Goal: Information Seeking & Learning: Check status

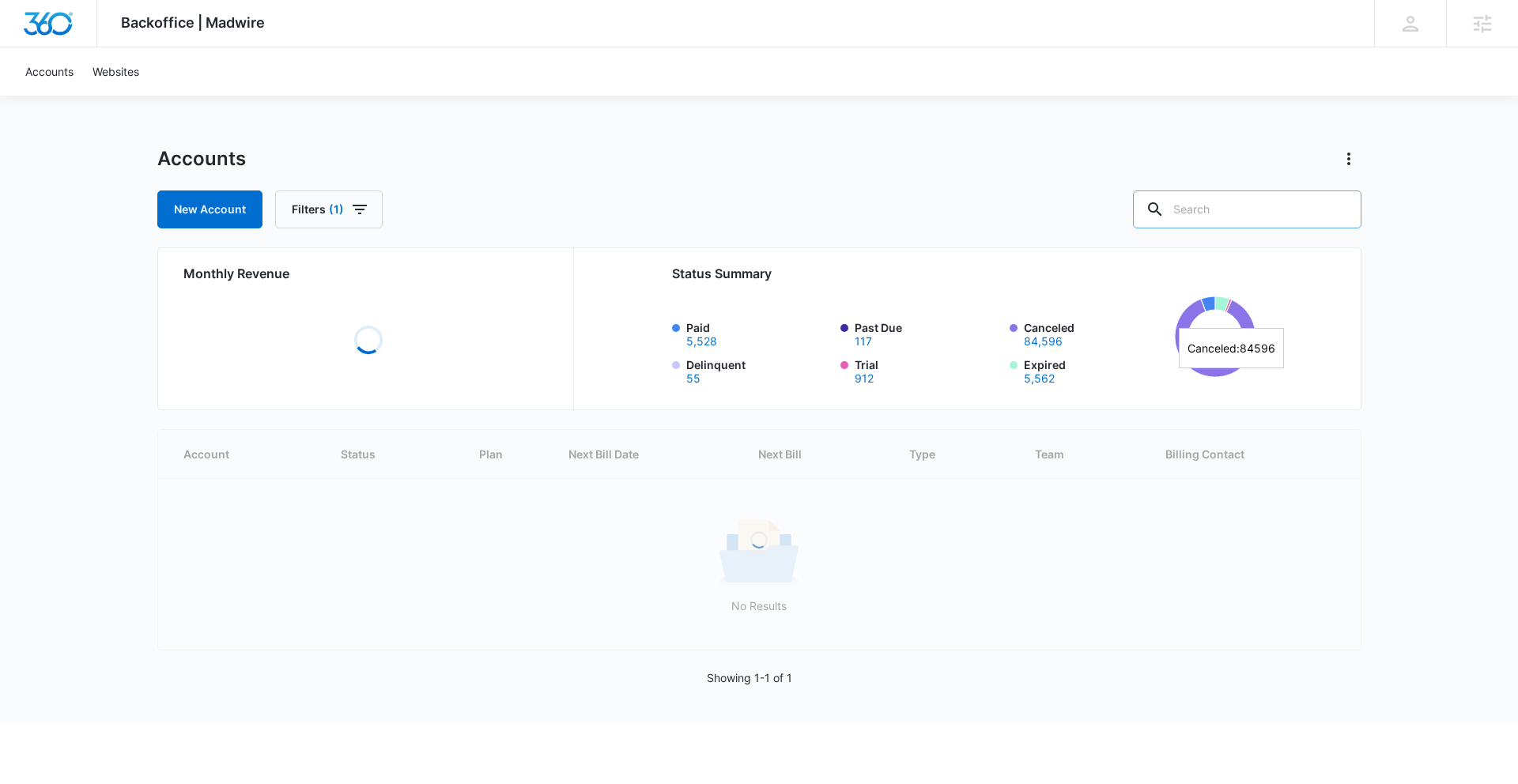
click at [1245, 208] on input "text" at bounding box center [1247, 210] width 228 height 38
type input "Lunasol"
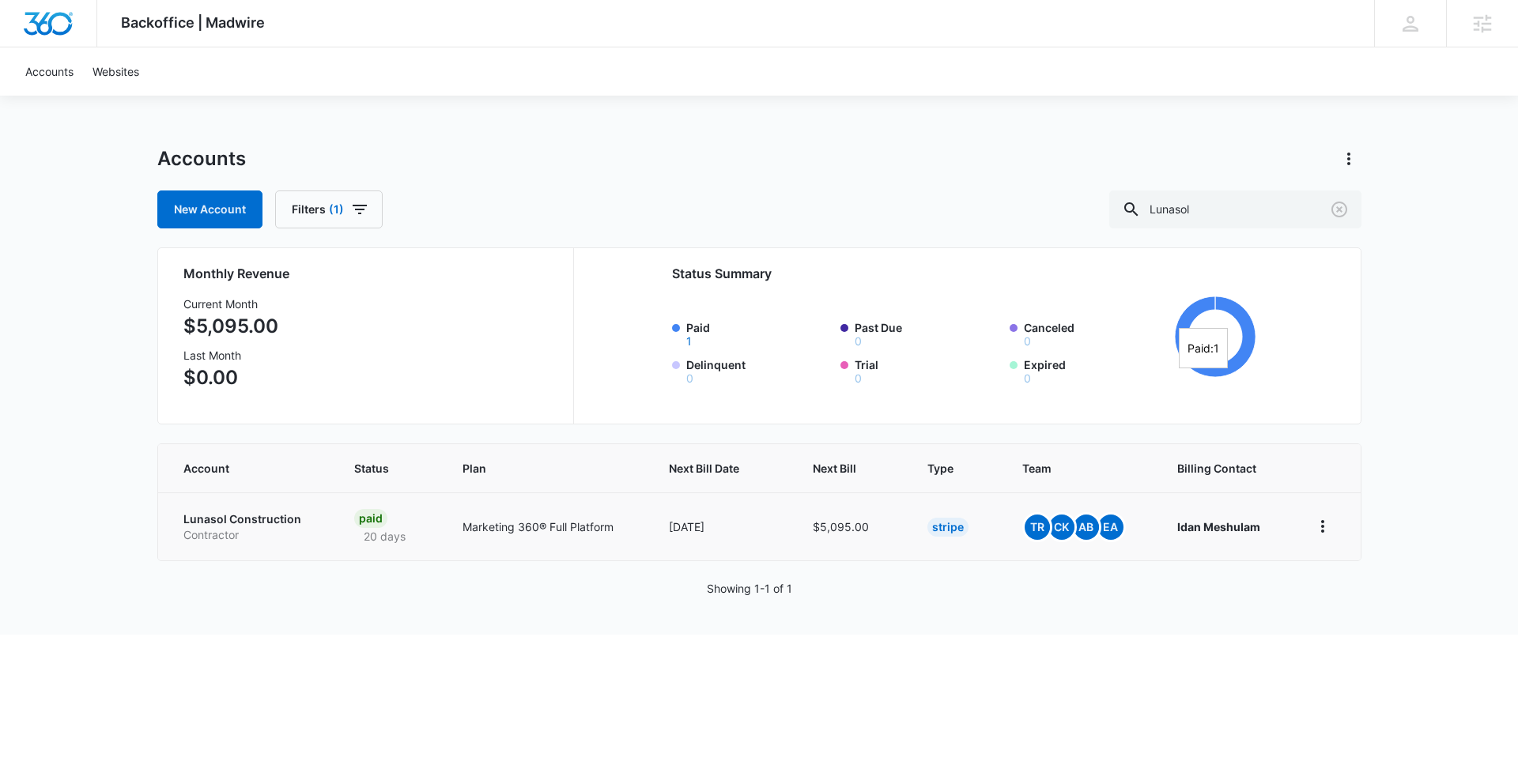
click at [586, 522] on p "Marketing 360® Full Platform" at bounding box center [547, 526] width 169 height 17
click at [365, 530] on p "20 days" at bounding box center [385, 536] width 61 height 17
click at [259, 512] on p "Lunasol Construction" at bounding box center [250, 519] width 133 height 16
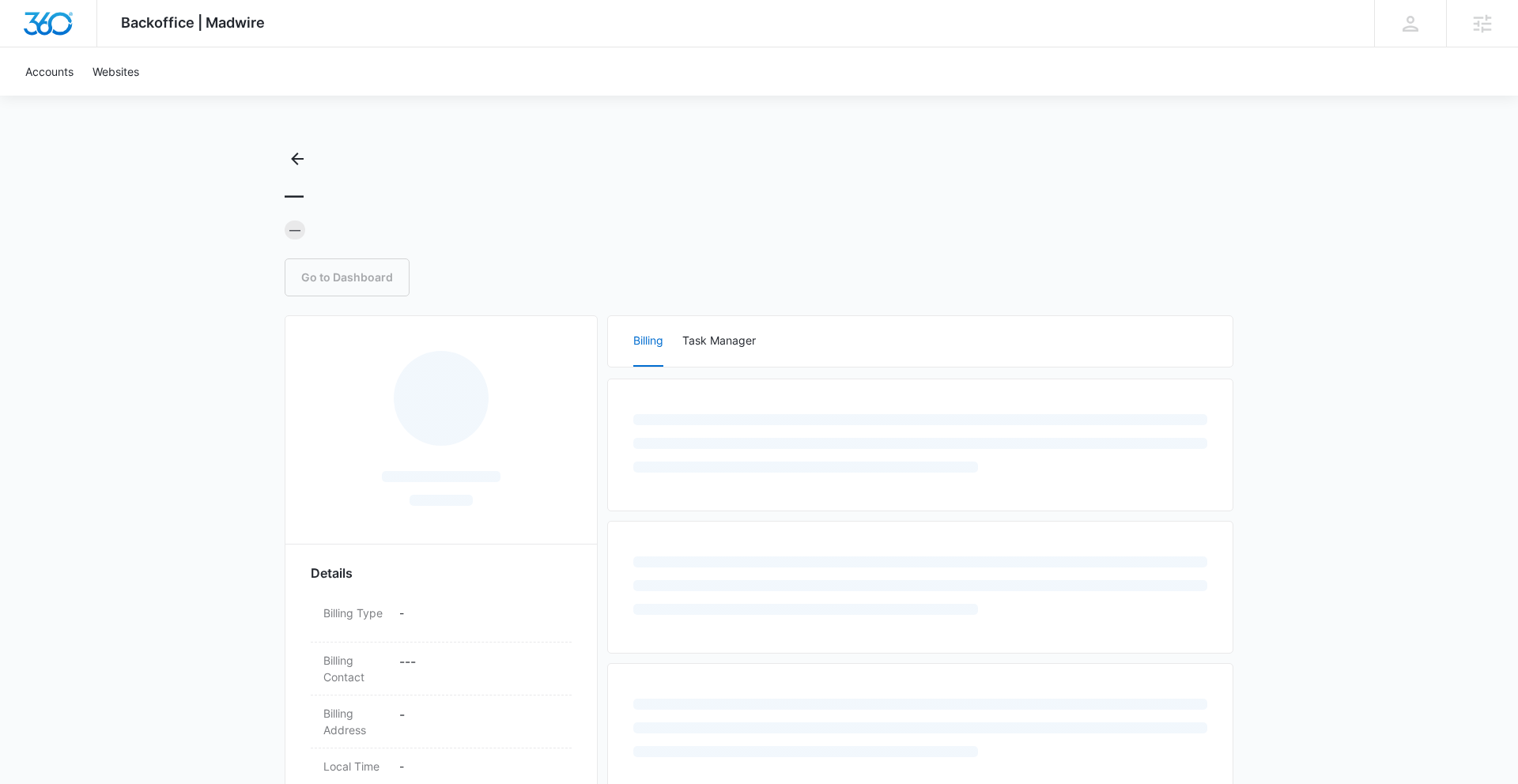
scroll to position [1, 0]
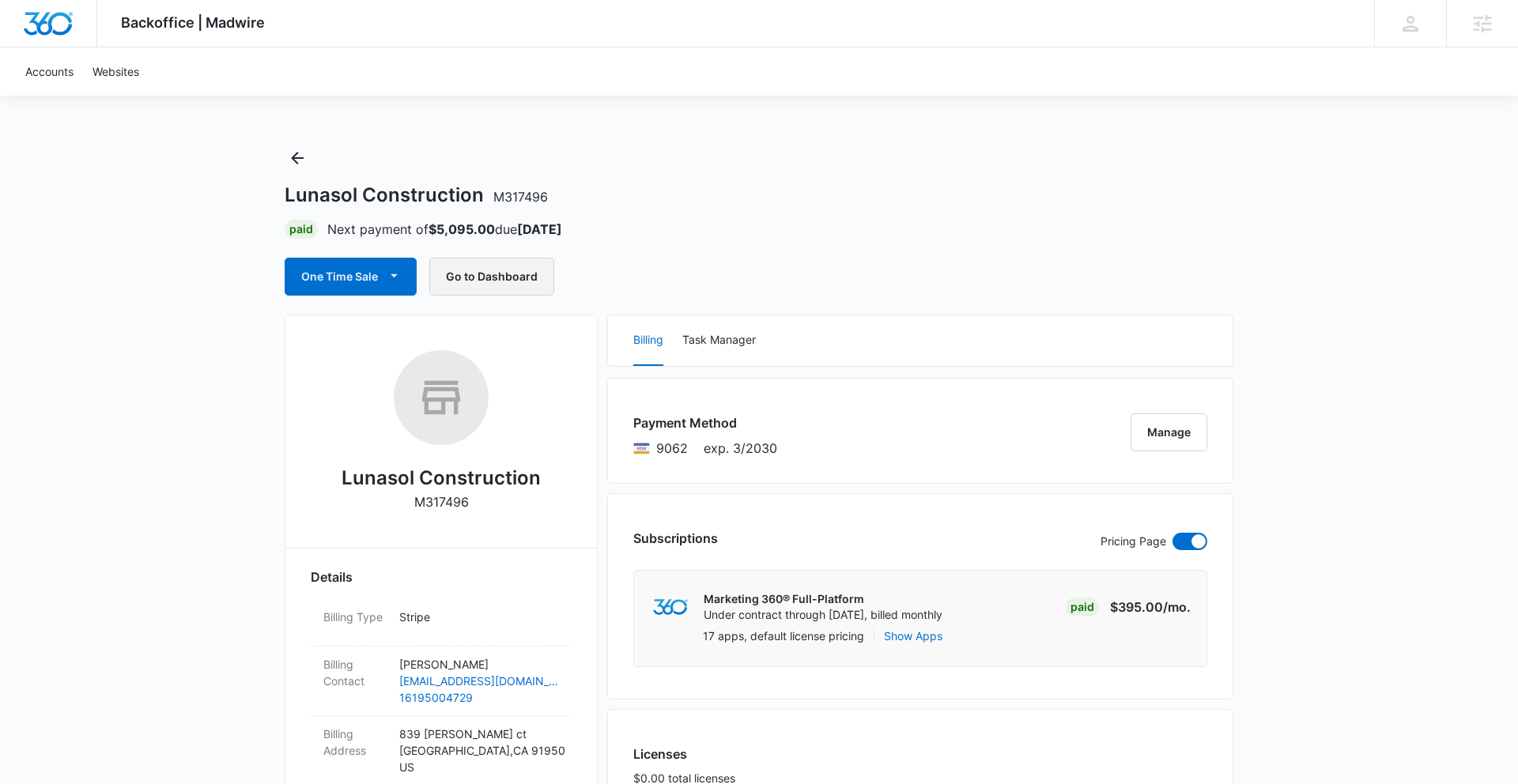
click at [517, 266] on button "Go to Dashboard" at bounding box center [492, 276] width 125 height 38
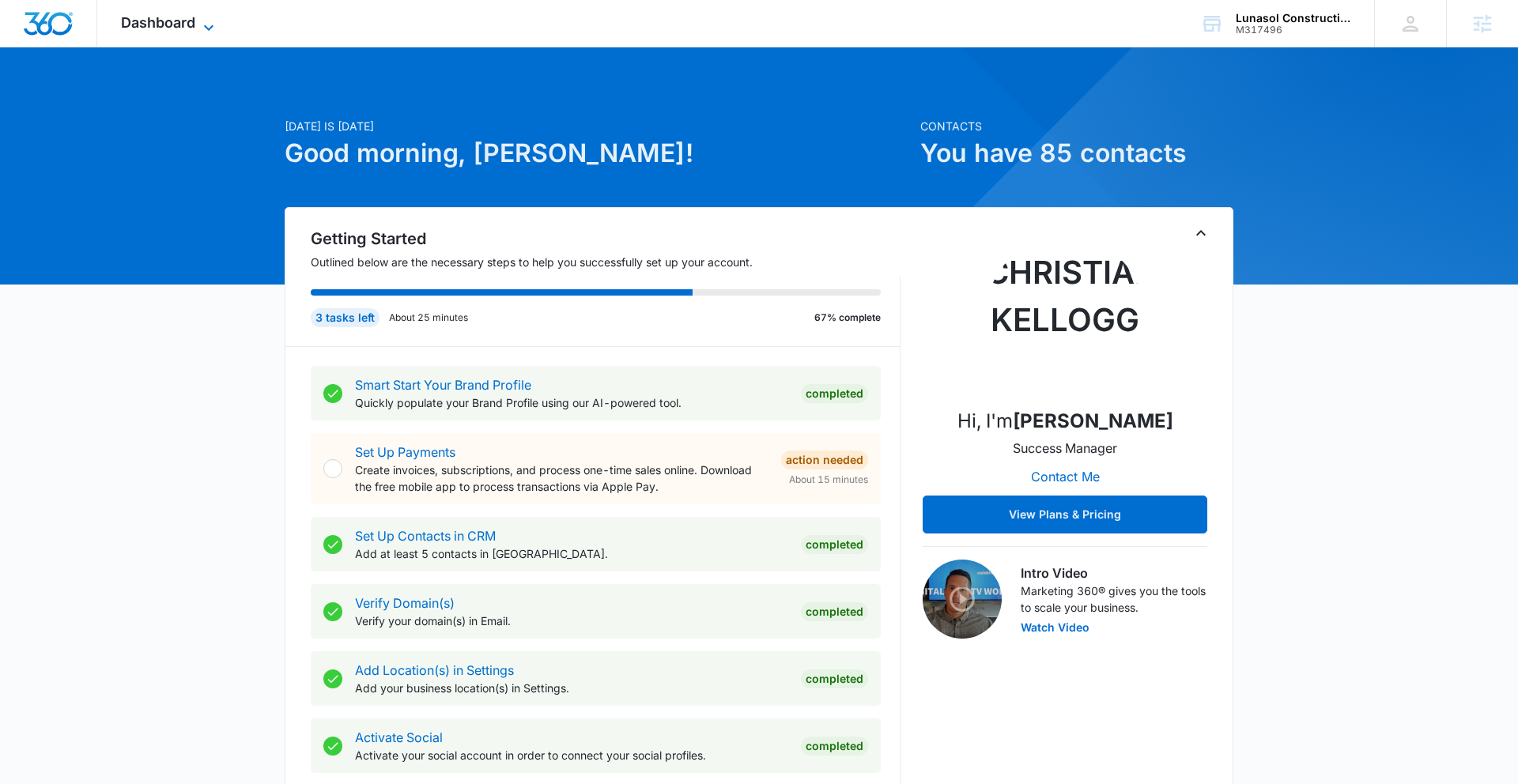
click at [180, 28] on span "Dashboard" at bounding box center [158, 22] width 75 height 17
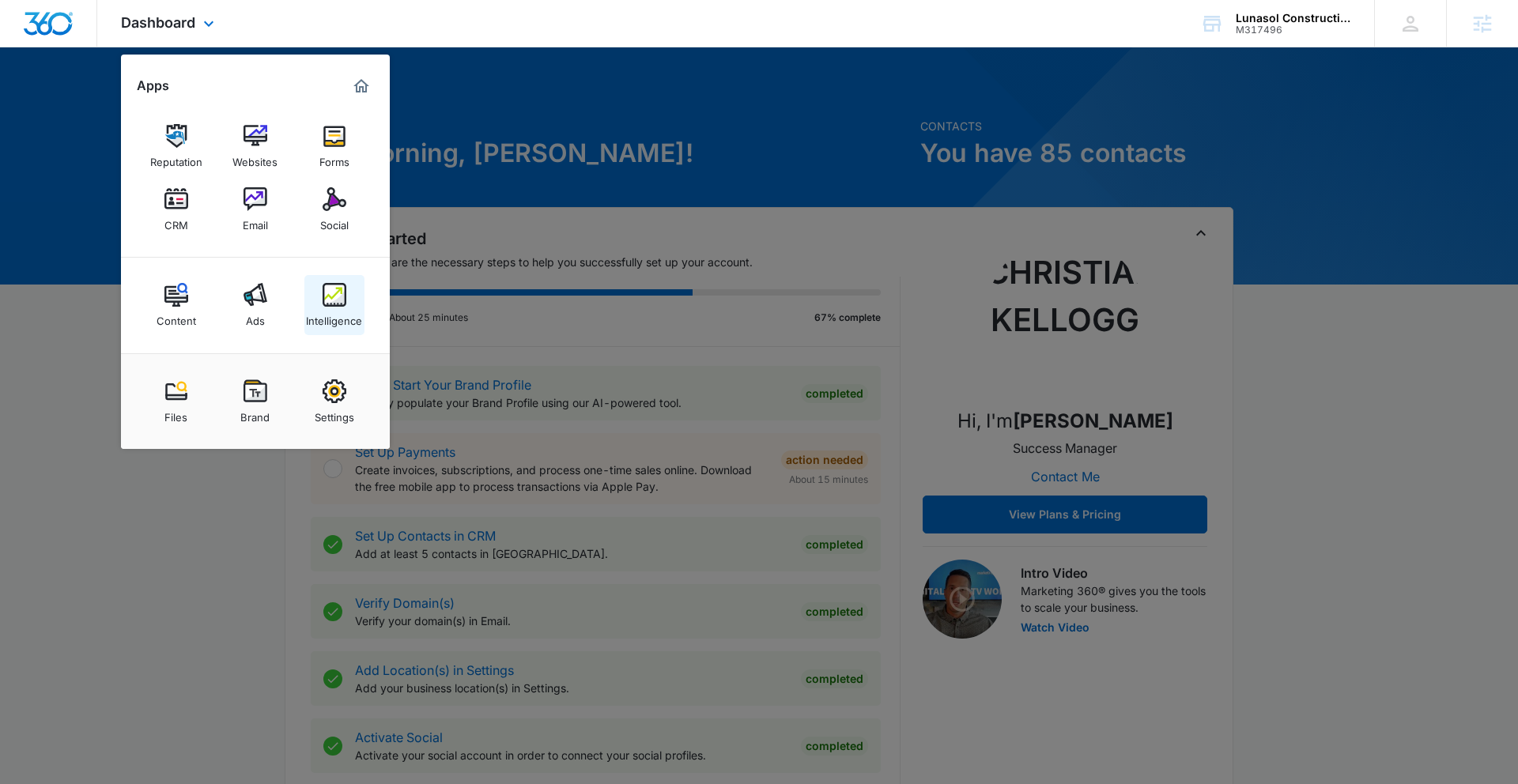
click at [324, 312] on div "Intelligence" at bounding box center [334, 317] width 56 height 21
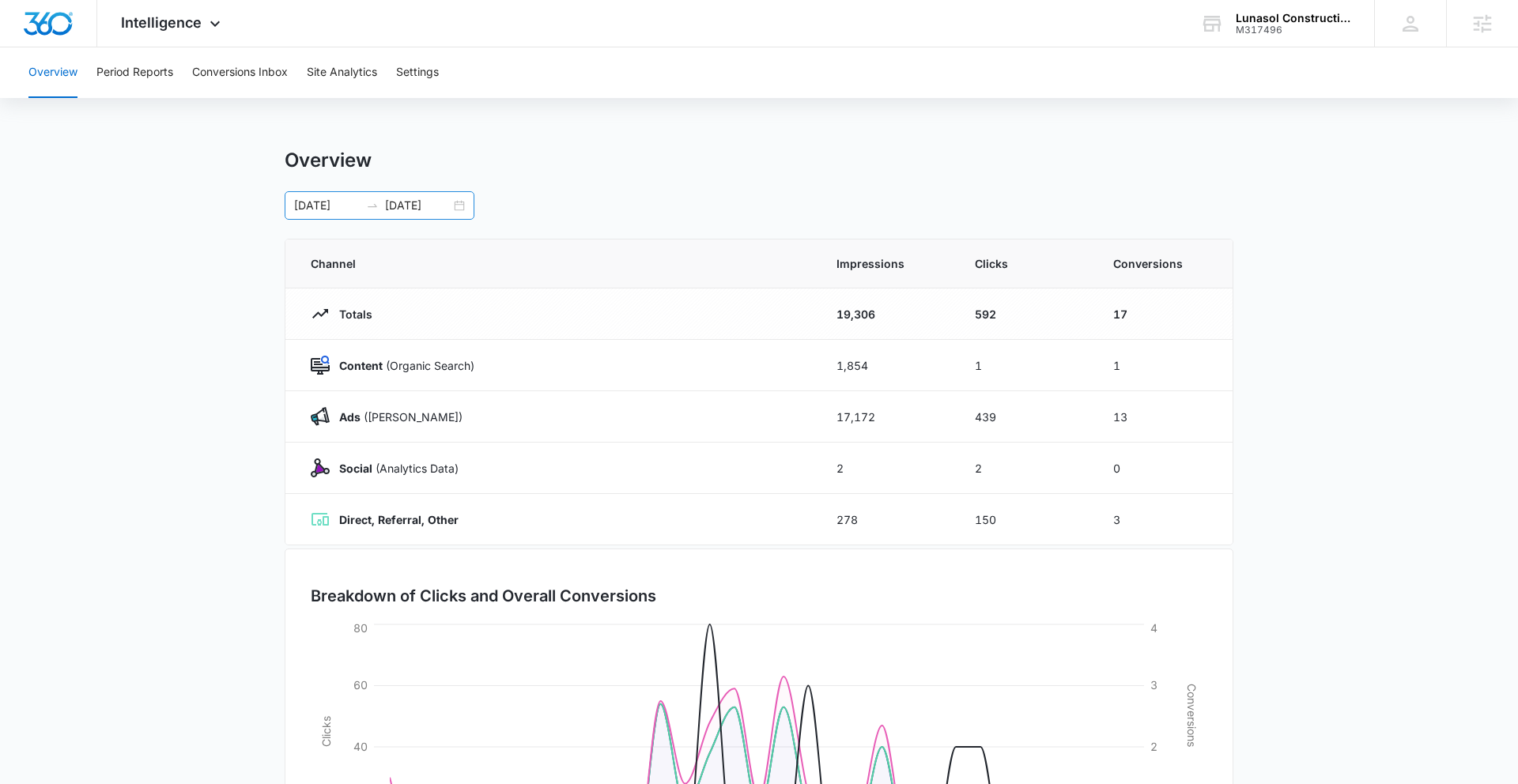
click at [458, 205] on div "07/15/2025 08/14/2025" at bounding box center [379, 206] width 190 height 29
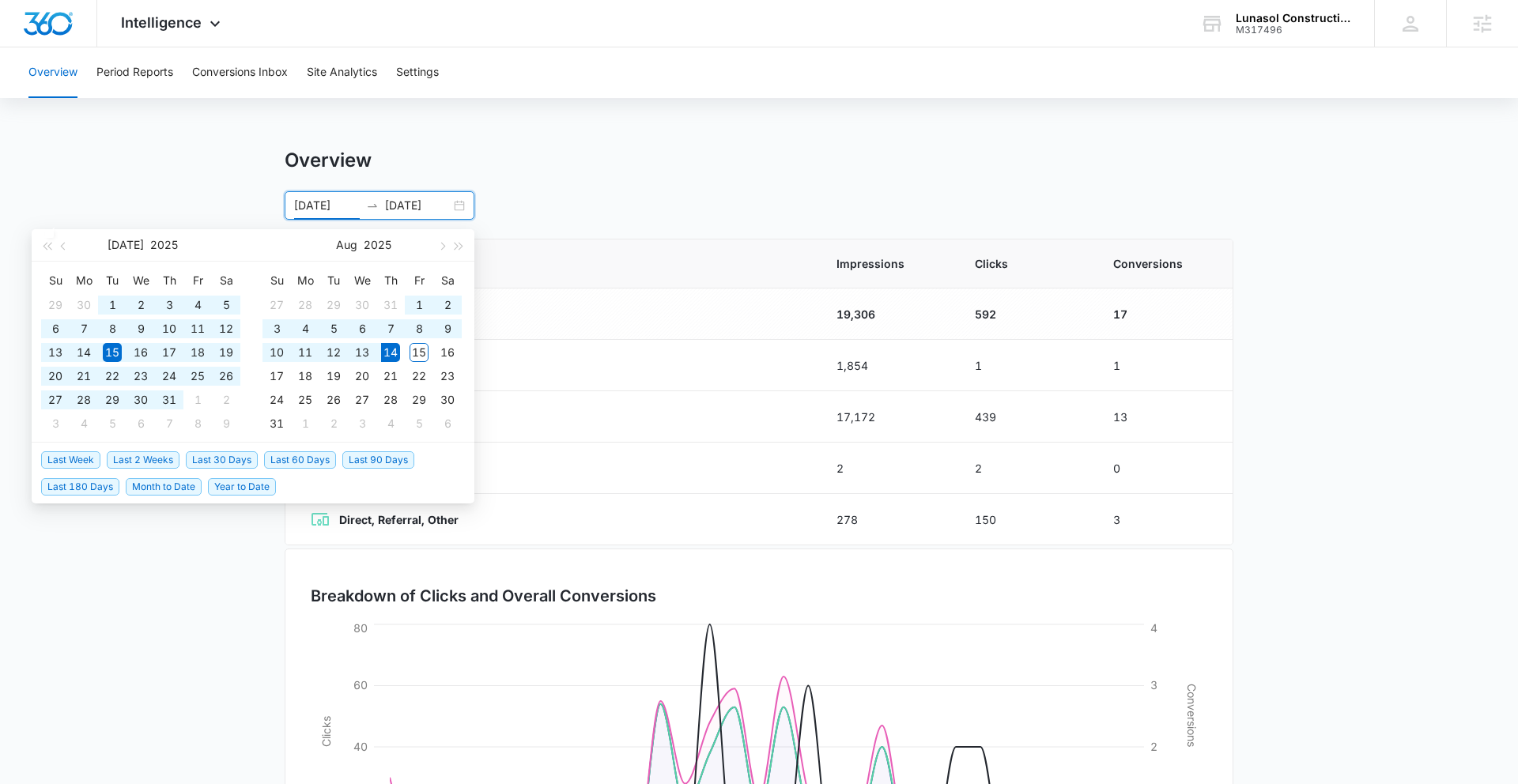
click at [302, 460] on span "Last 60 Days" at bounding box center [299, 460] width 72 height 18
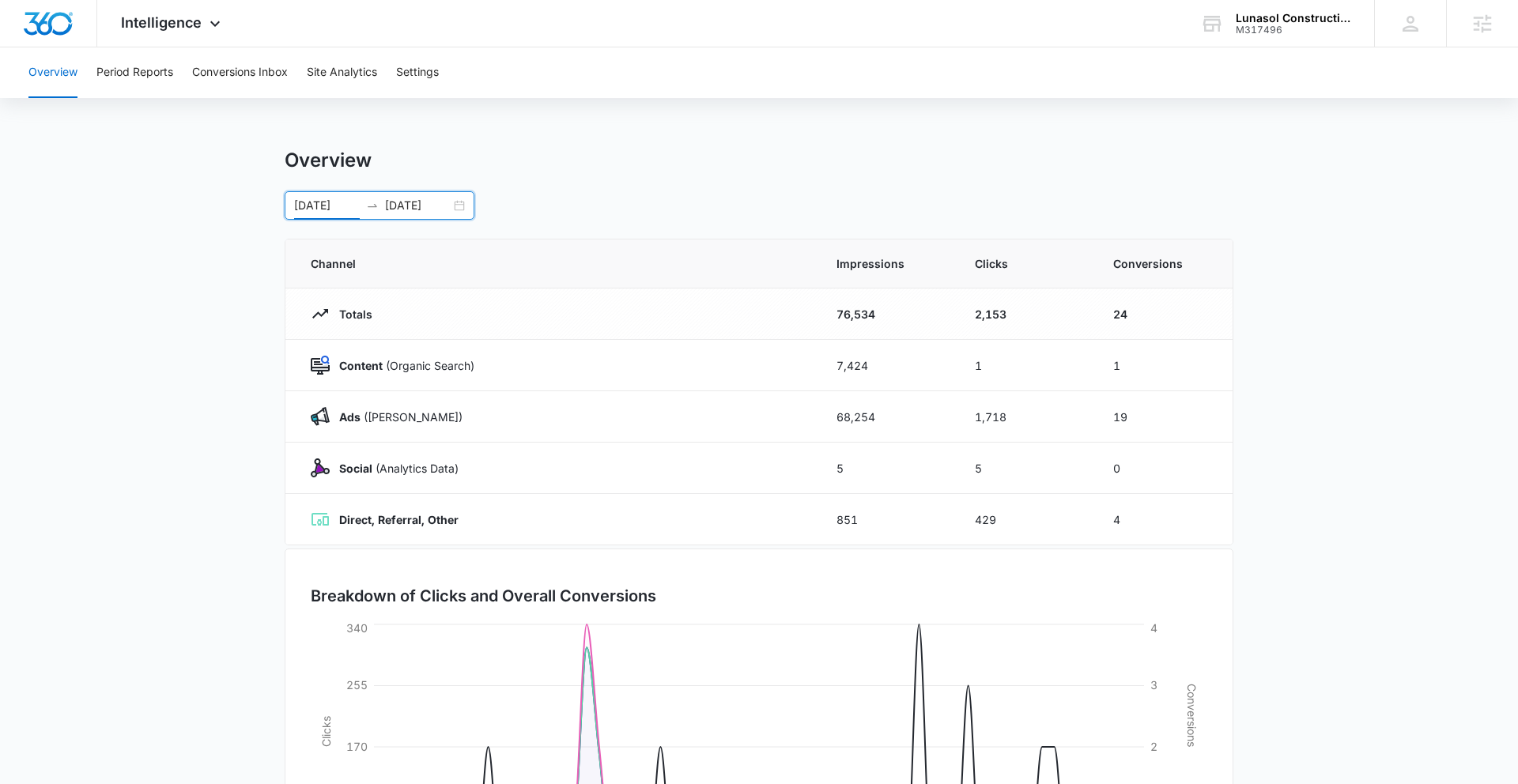
click at [465, 199] on div "06/15/2025 08/14/2025" at bounding box center [379, 206] width 190 height 29
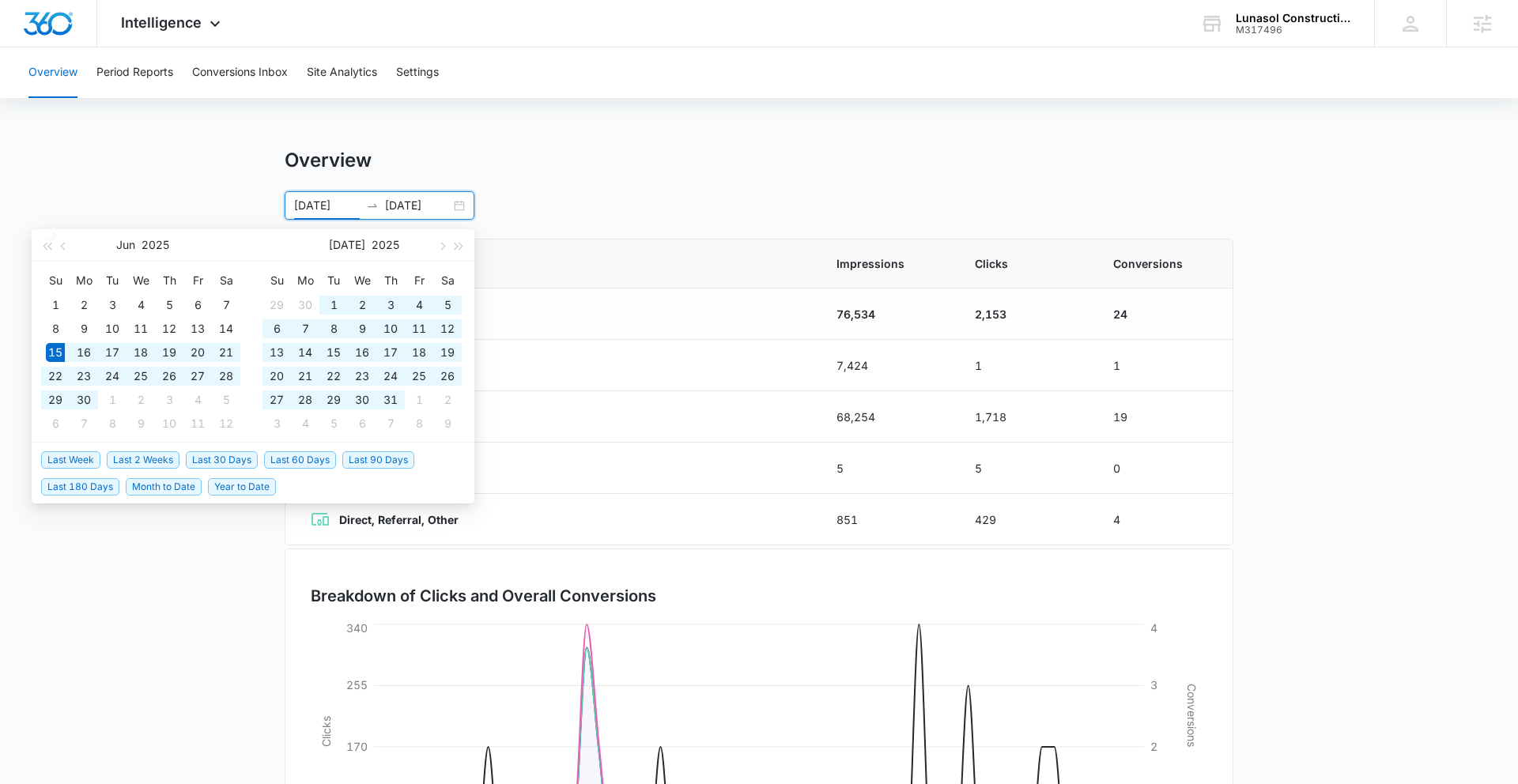
click at [458, 205] on div "06/15/2025 08/14/2025" at bounding box center [379, 206] width 190 height 29
click at [307, 463] on span "Last 60 Days" at bounding box center [299, 460] width 72 height 18
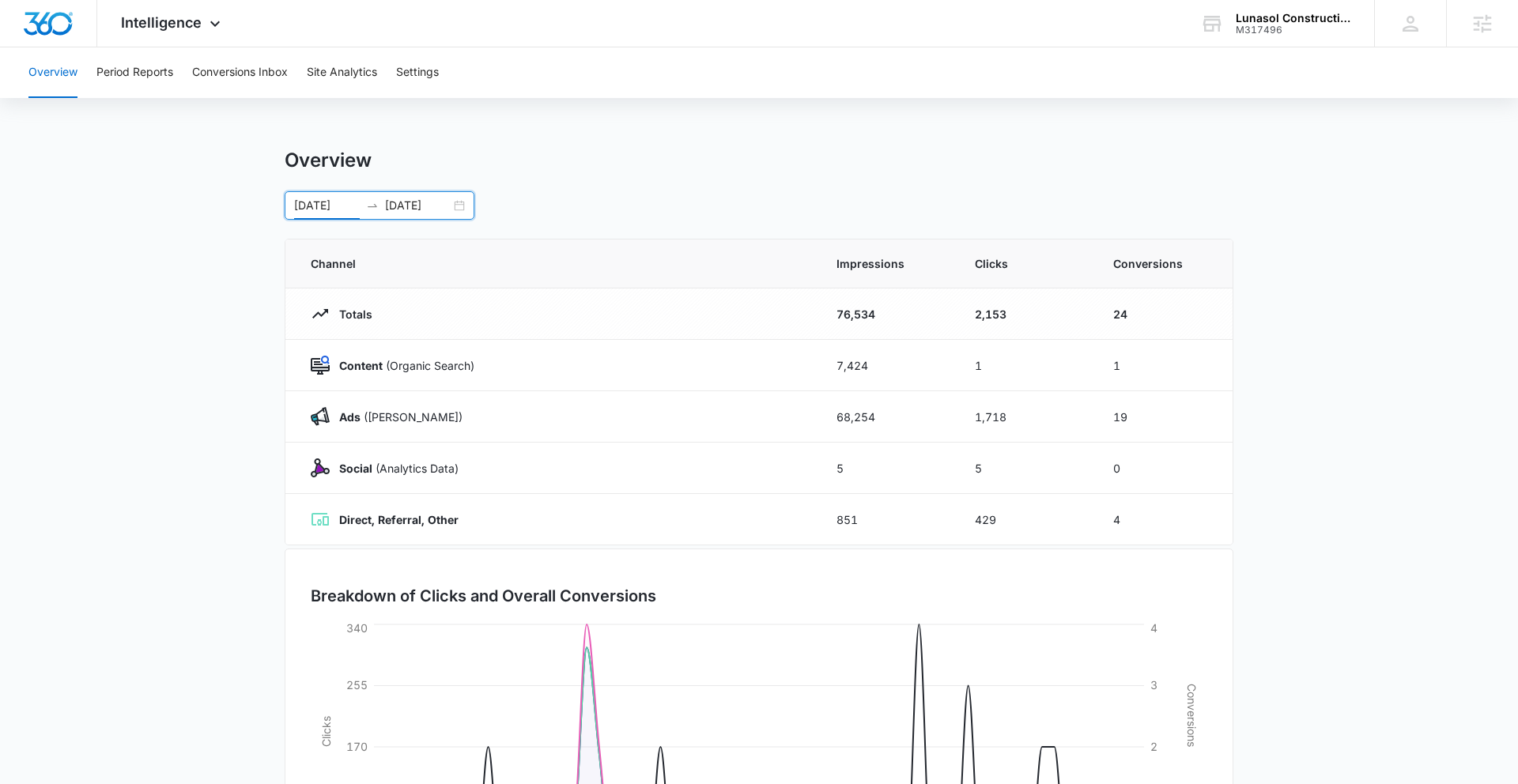
click at [460, 202] on div "06/15/2025 08/14/2025" at bounding box center [379, 206] width 190 height 29
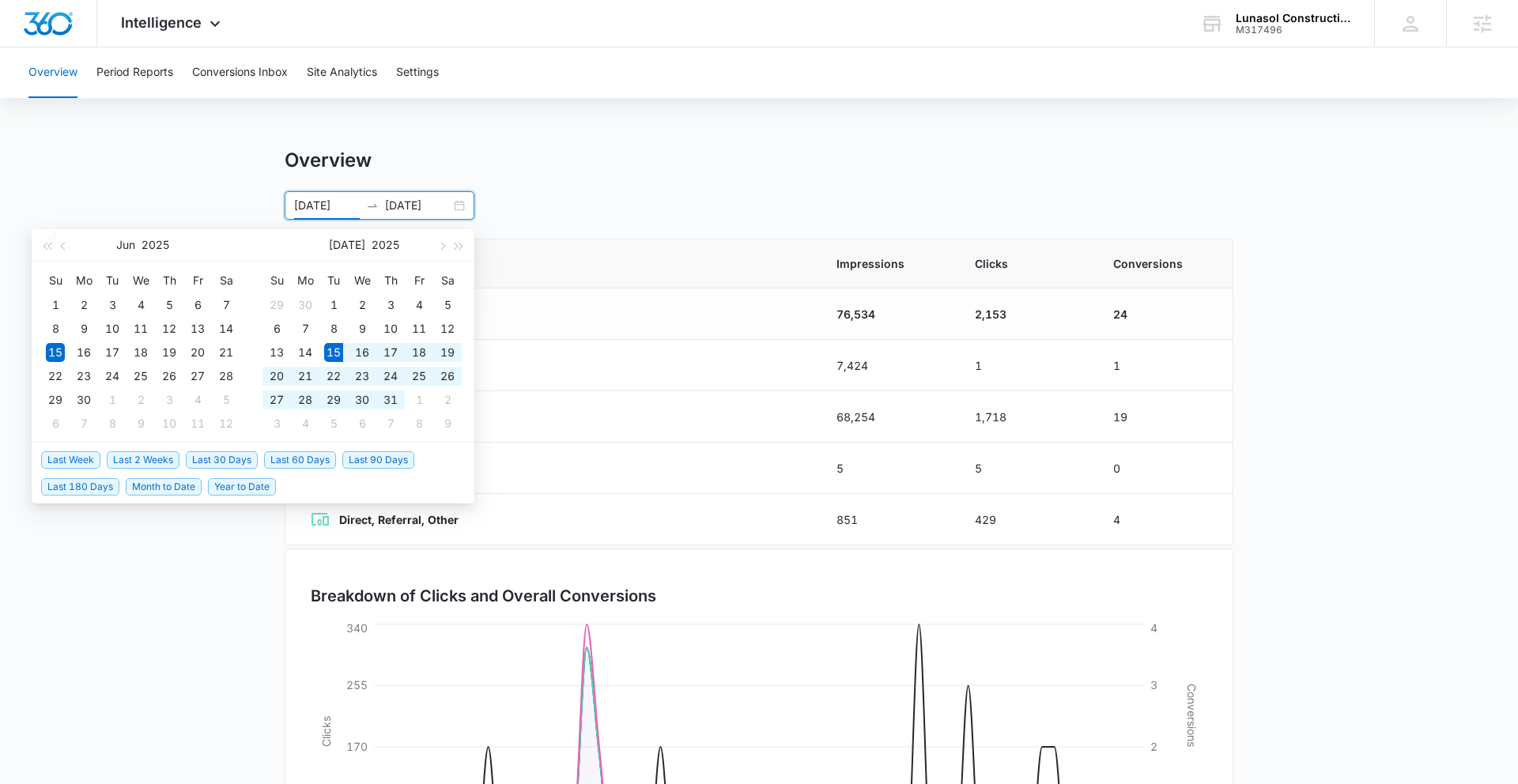
click at [225, 453] on span "Last 30 Days" at bounding box center [221, 460] width 72 height 18
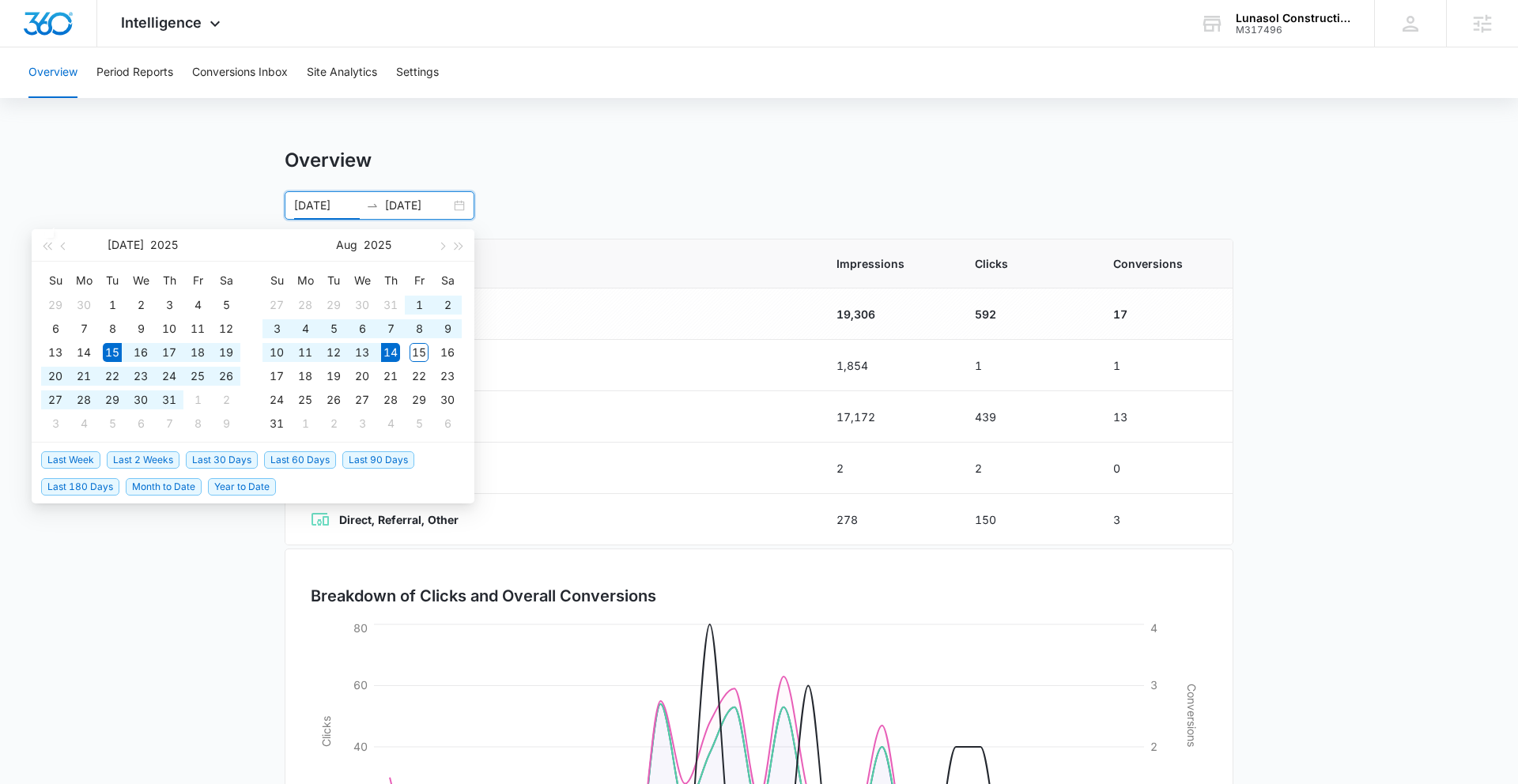
click at [715, 240] on th "Channel" at bounding box center [551, 265] width 532 height 49
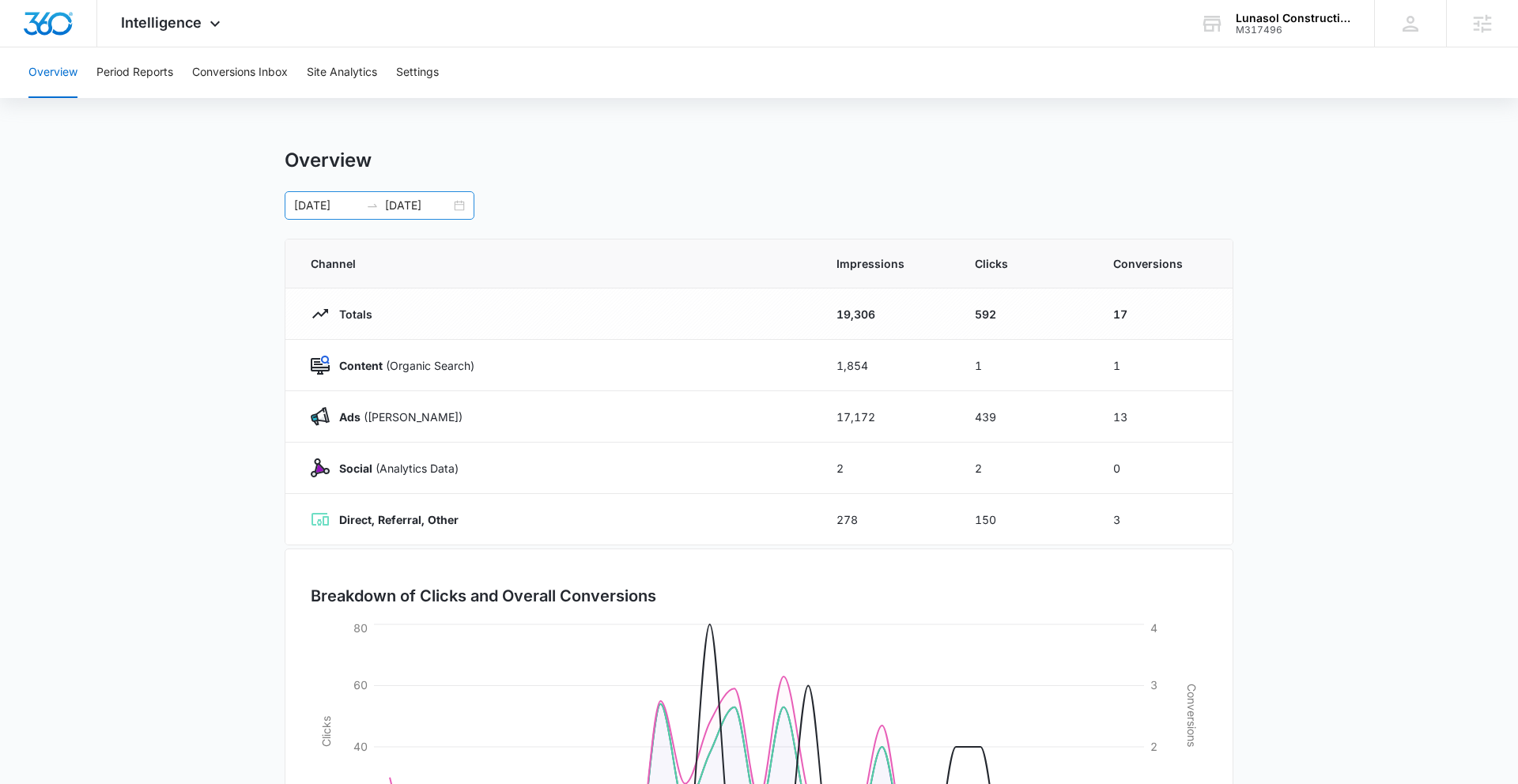
click at [457, 208] on div "07/15/2025 08/14/2025" at bounding box center [379, 206] width 190 height 29
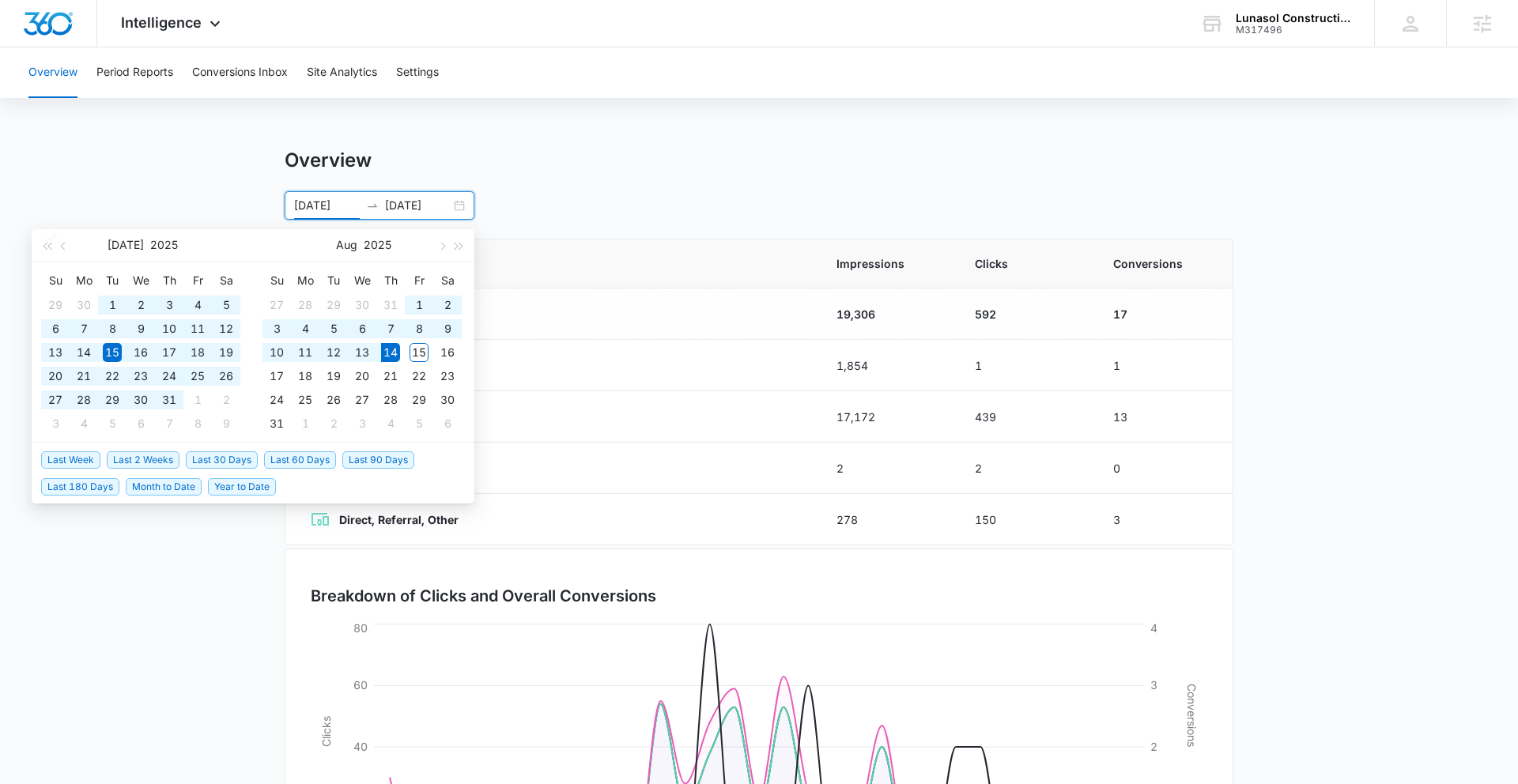
click at [304, 452] on span "Last 60 Days" at bounding box center [299, 460] width 72 height 18
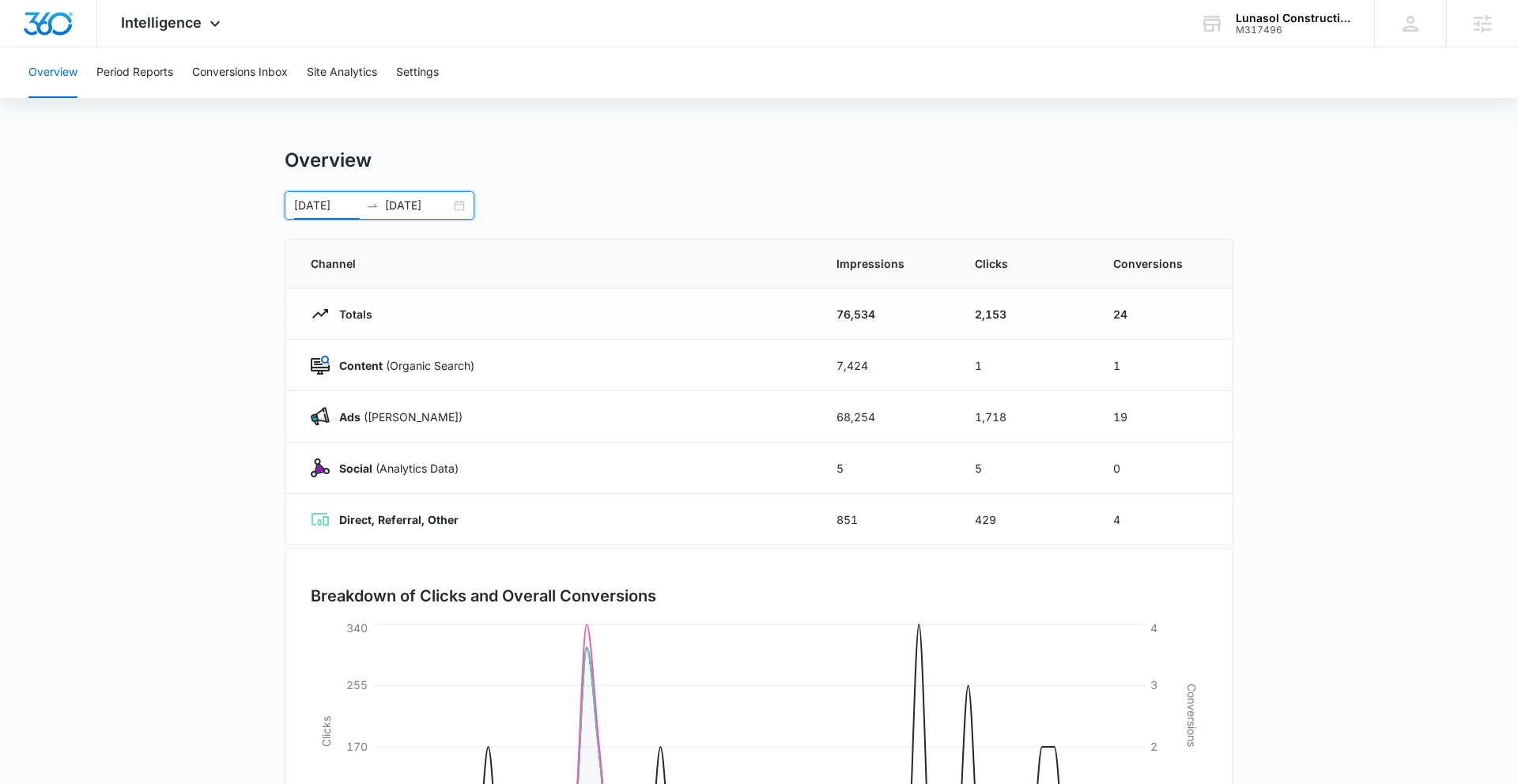
click at [454, 208] on div "06/15/2025 08/14/2025" at bounding box center [379, 206] width 190 height 29
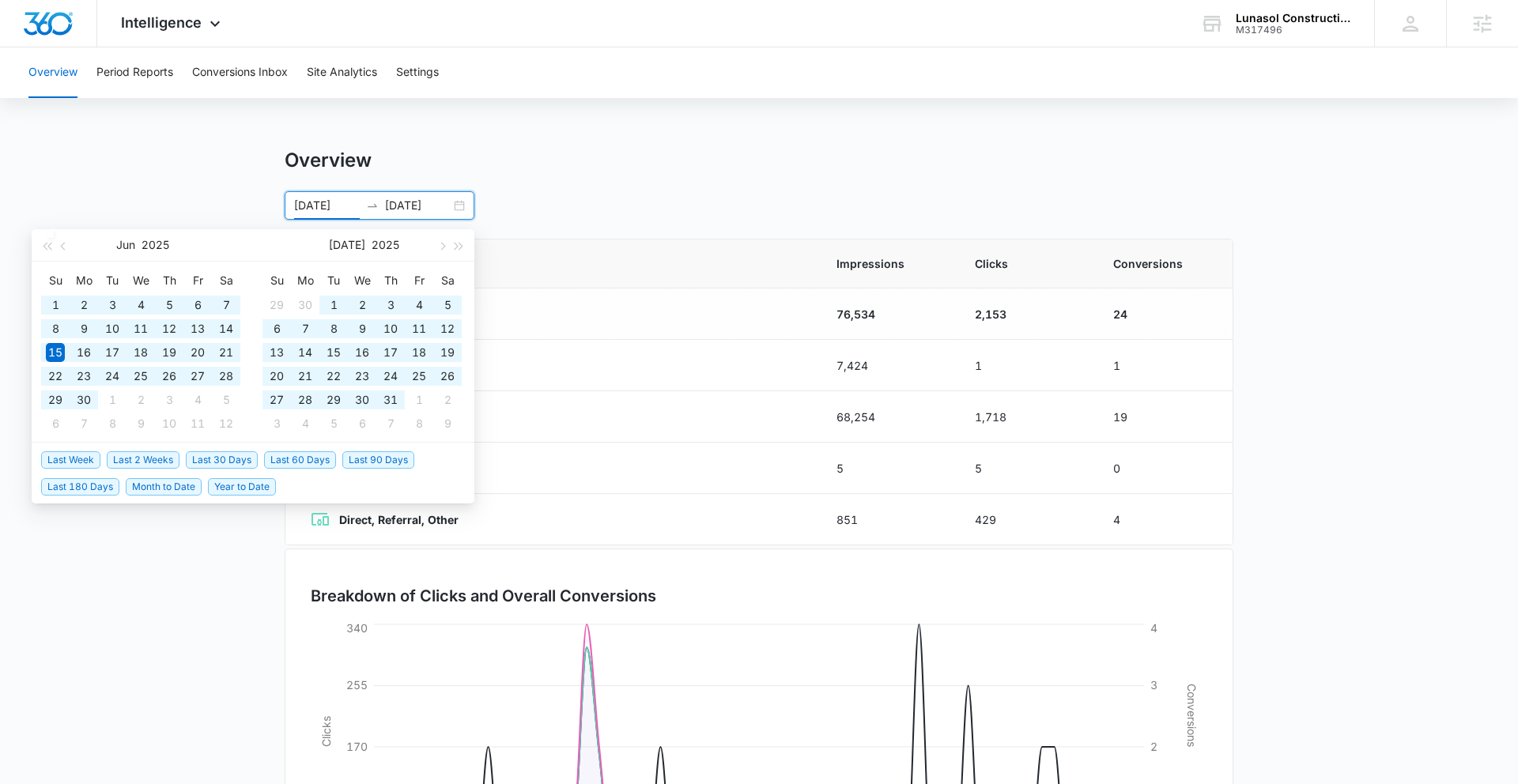
type input "06/15/2025"
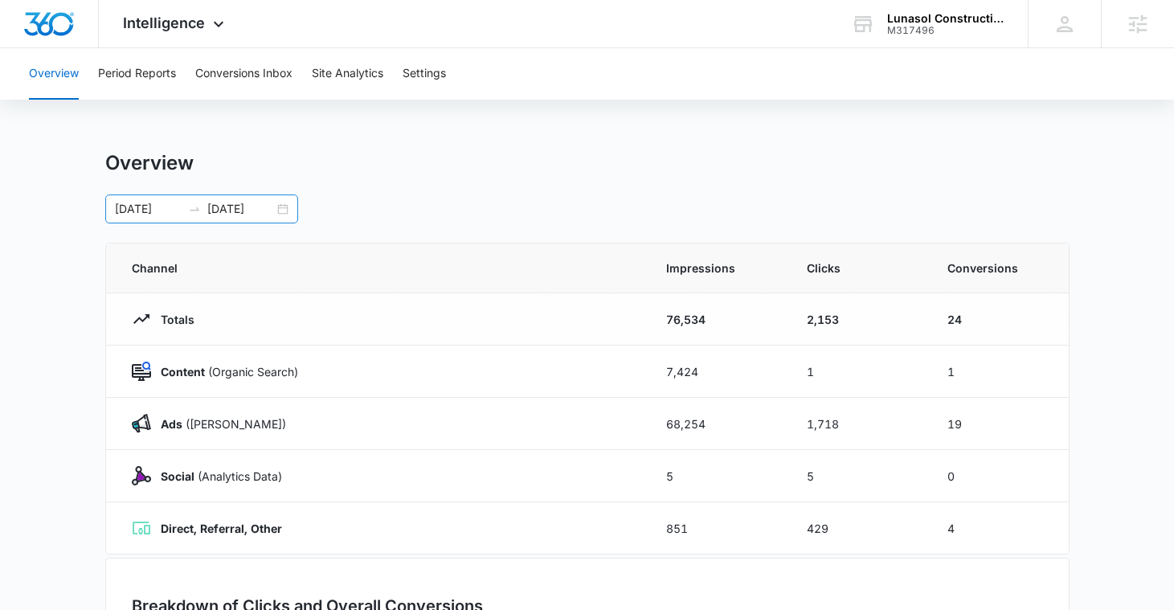
click at [277, 207] on div "06/15/2025 08/14/2025" at bounding box center [201, 209] width 193 height 29
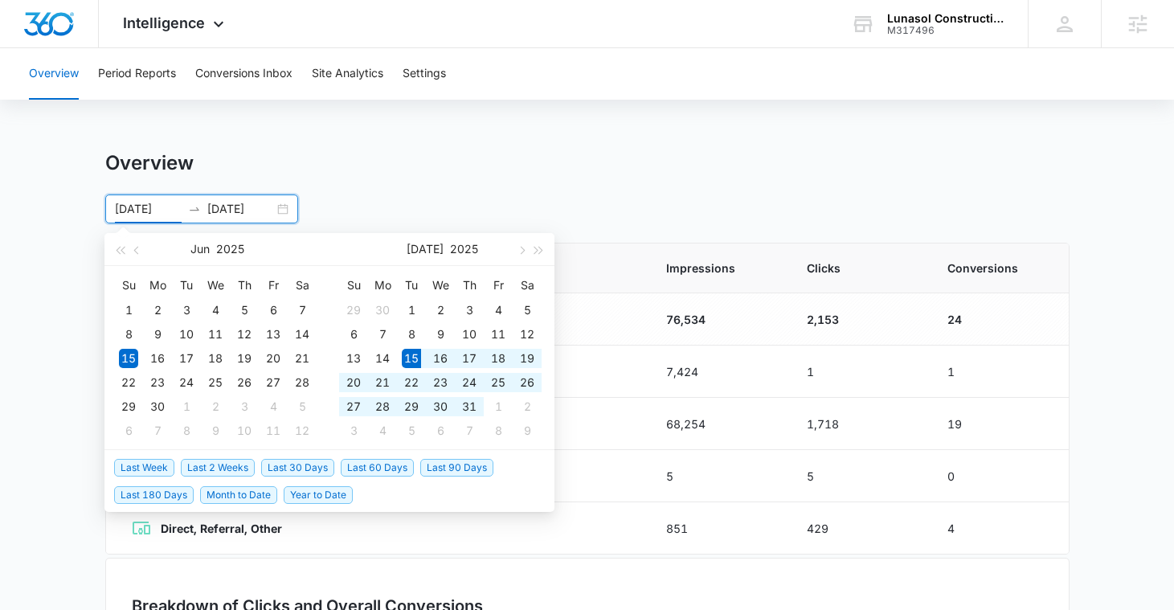
click at [301, 465] on span "Last 30 Days" at bounding box center [297, 468] width 73 height 18
type input "07/15/2025"
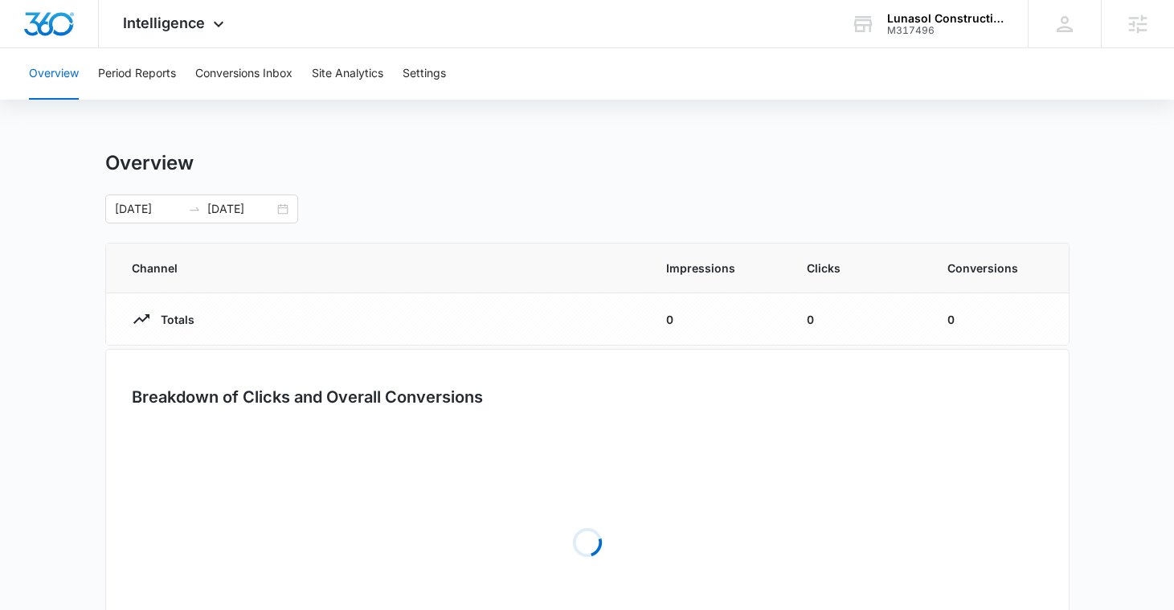
click at [652, 87] on div "Overview Period Reports Conversions Inbox Site Analytics Settings" at bounding box center [587, 73] width 1136 height 51
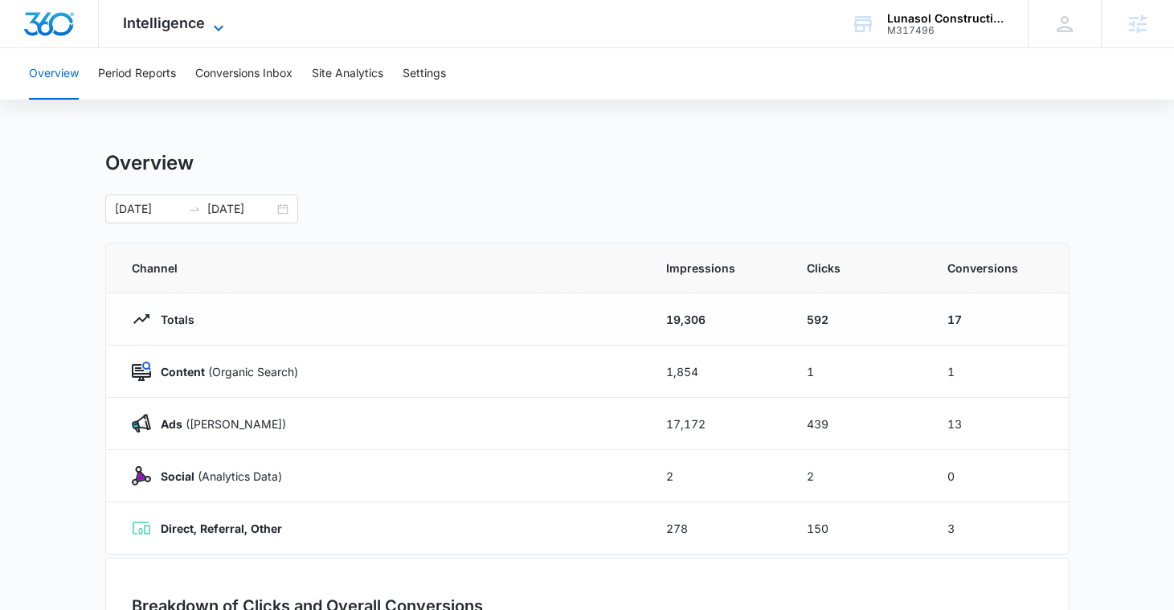
click at [196, 29] on span "Intelligence" at bounding box center [164, 22] width 82 height 17
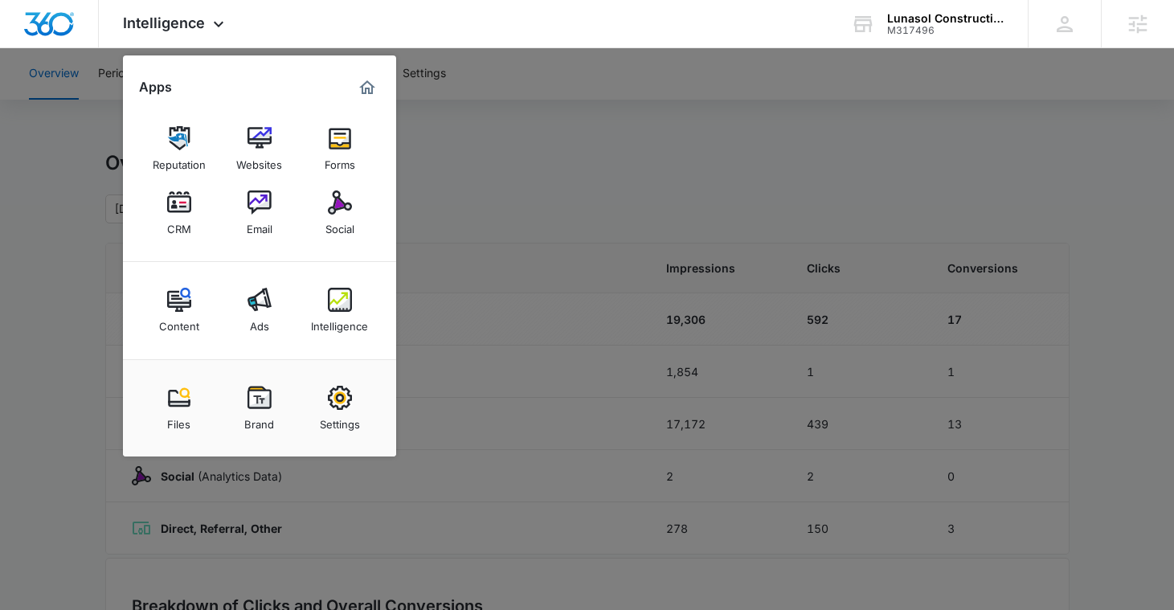
click at [584, 139] on div at bounding box center [587, 305] width 1174 height 610
